Goal: Book appointment/travel/reservation

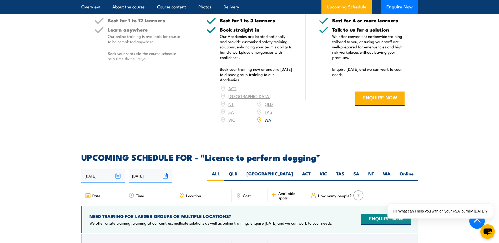
scroll to position [736, 0]
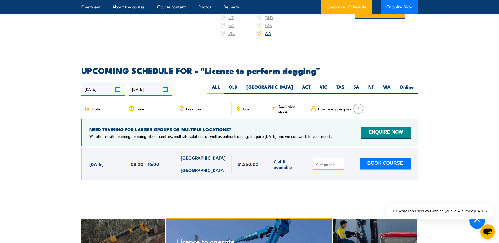
click at [112, 84] on input "[DATE]" at bounding box center [102, 88] width 43 height 13
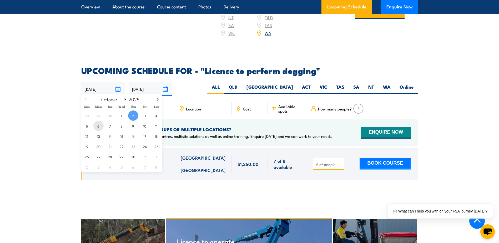
click at [96, 127] on span "6" at bounding box center [98, 126] width 10 height 10
type input "[DATE]"
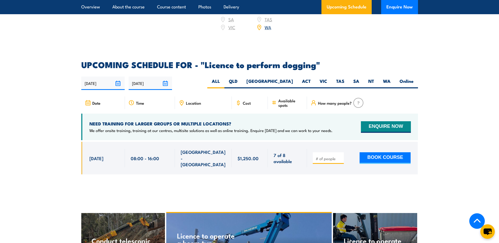
scroll to position [722, 0]
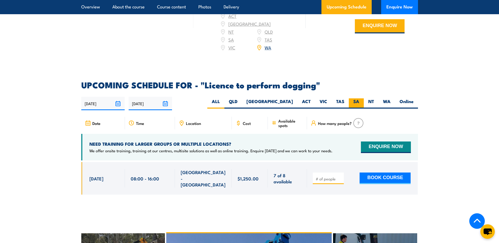
click at [354, 100] on label "SA" at bounding box center [356, 103] width 15 height 10
click at [359, 100] on input "SA" at bounding box center [360, 99] width 3 height 3
radio input "true"
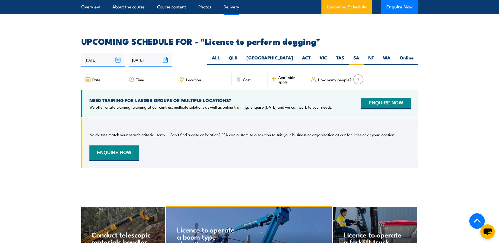
scroll to position [695, 0]
